Goal: Task Accomplishment & Management: Manage account settings

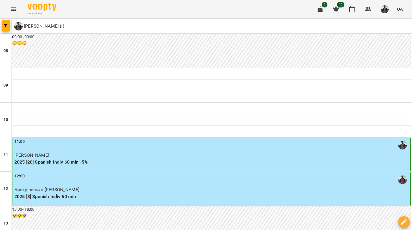
scroll to position [359, 0]
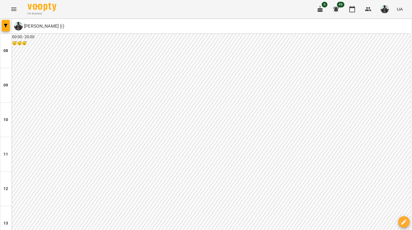
scroll to position [354, 0]
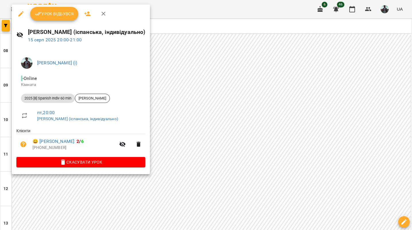
click at [64, 12] on span "Урок відбувся" at bounding box center [54, 13] width 39 height 7
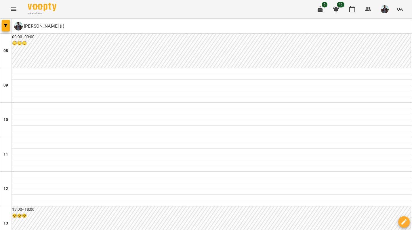
scroll to position [359, 0]
